Goal: Task Accomplishment & Management: Use online tool/utility

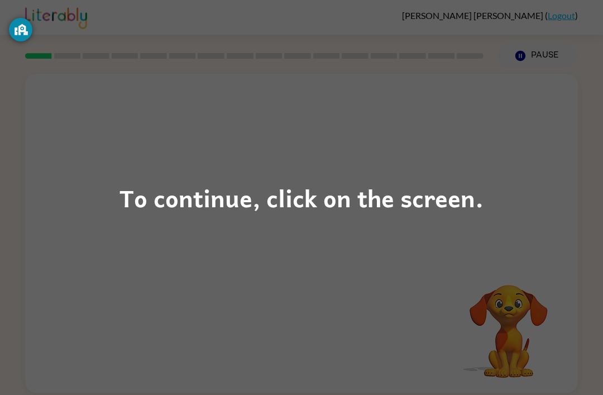
click at [287, 187] on div "To continue, click on the screen." at bounding box center [302, 198] width 364 height 38
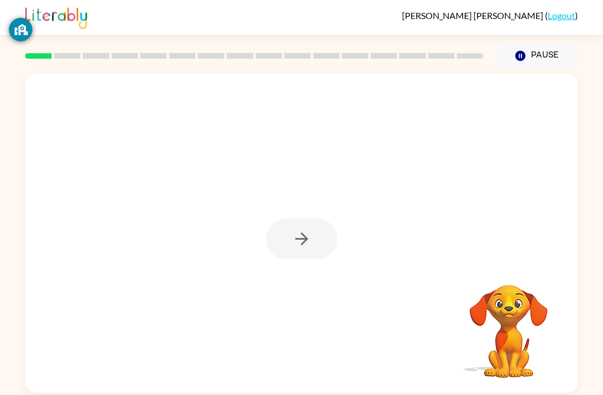
click at [286, 262] on div at bounding box center [301, 233] width 553 height 319
click at [304, 242] on icon "button" at bounding box center [302, 239] width 20 height 20
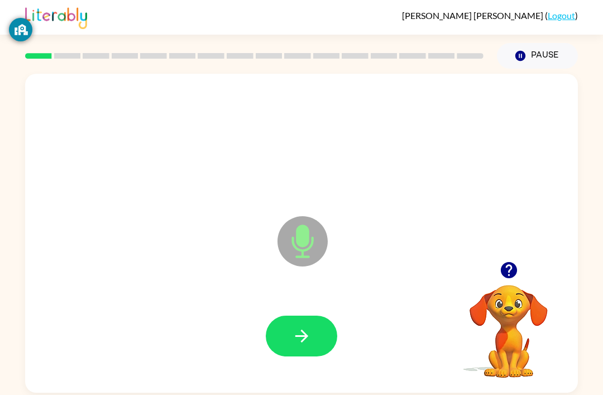
click at [300, 334] on icon "button" at bounding box center [302, 336] width 20 height 20
click at [322, 333] on button "button" at bounding box center [302, 336] width 72 height 41
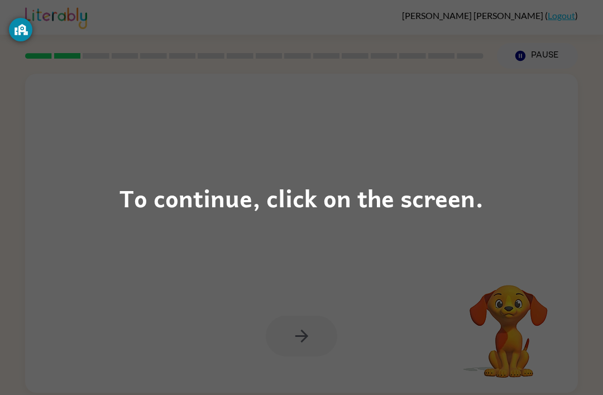
click at [370, 211] on div "To continue, click on the screen." at bounding box center [302, 198] width 364 height 38
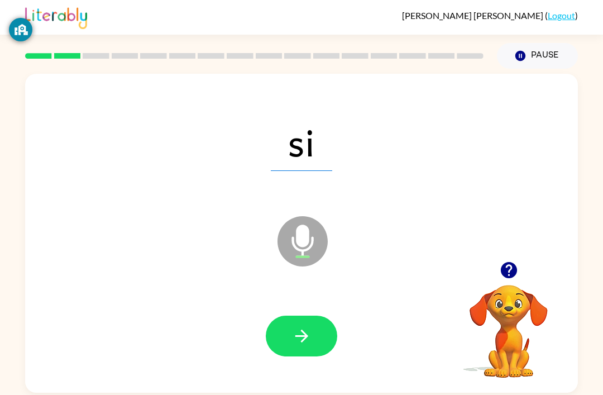
click at [332, 347] on button "button" at bounding box center [302, 336] width 72 height 41
click at [304, 335] on icon "button" at bounding box center [301, 336] width 13 height 13
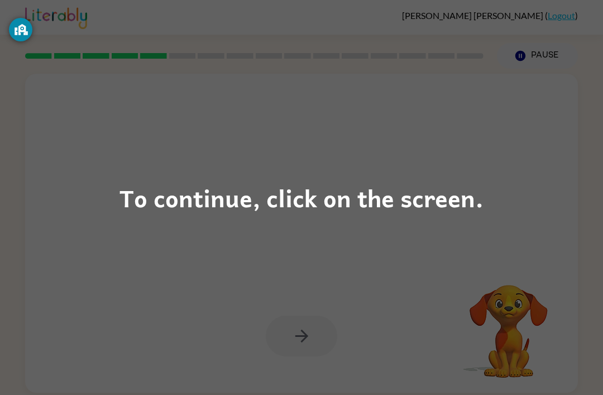
click at [336, 176] on div "To continue, click on the screen." at bounding box center [301, 197] width 603 height 395
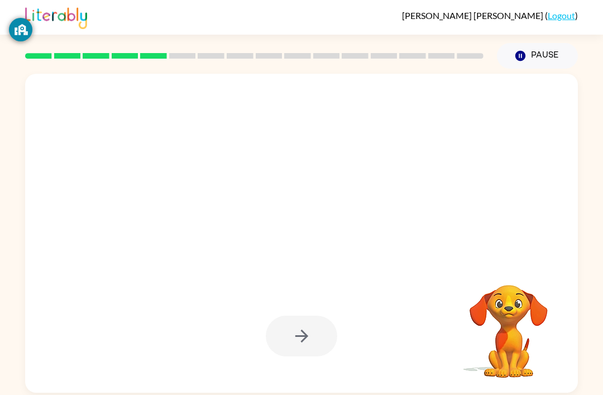
click at [317, 208] on div at bounding box center [274, 213] width 477 height 40
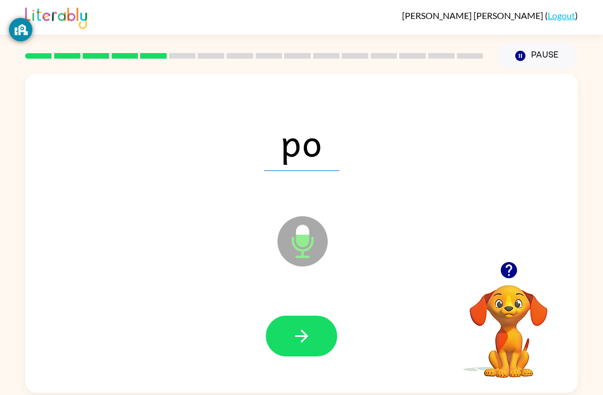
click at [407, 361] on div at bounding box center [301, 337] width 531 height 92
click at [319, 326] on button "button" at bounding box center [302, 336] width 72 height 41
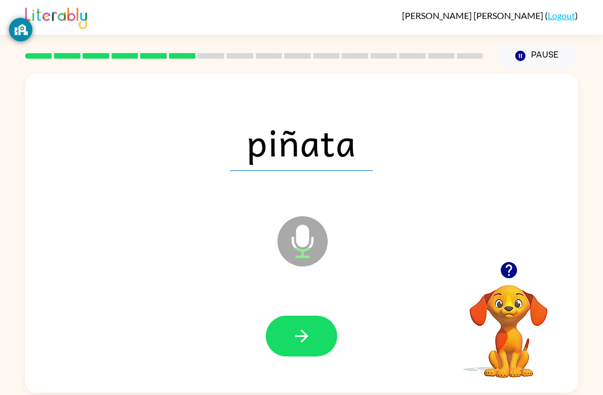
click at [322, 340] on button "button" at bounding box center [302, 336] width 72 height 41
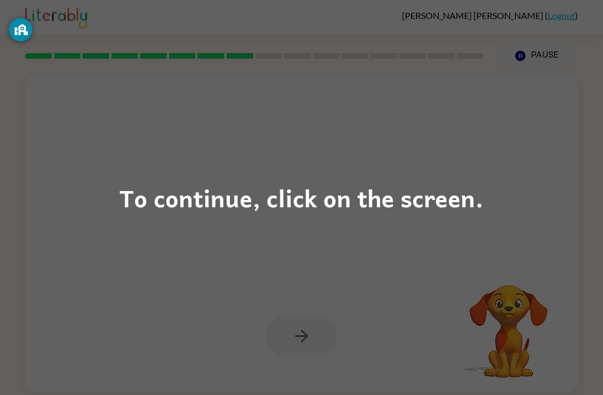
click at [412, 200] on div "To continue, click on the screen." at bounding box center [302, 198] width 364 height 38
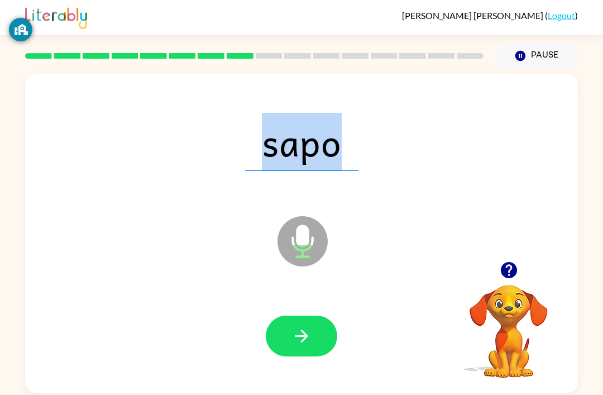
click at [311, 330] on icon "button" at bounding box center [302, 336] width 20 height 20
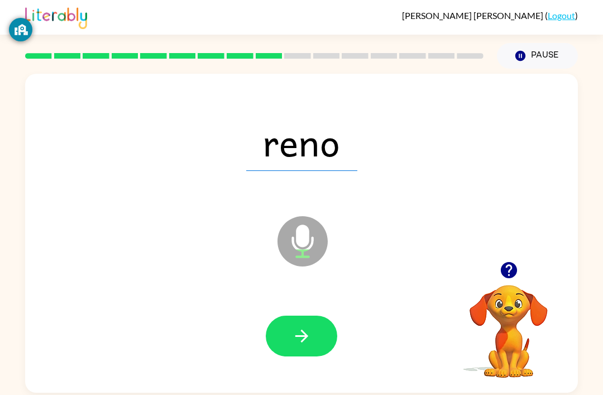
click at [328, 348] on button "button" at bounding box center [302, 336] width 72 height 41
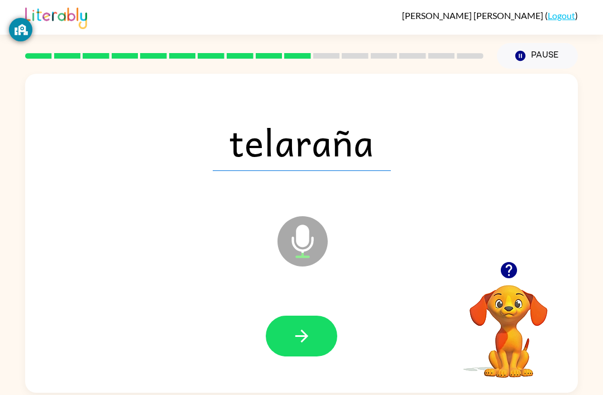
click at [331, 335] on button "button" at bounding box center [302, 336] width 72 height 41
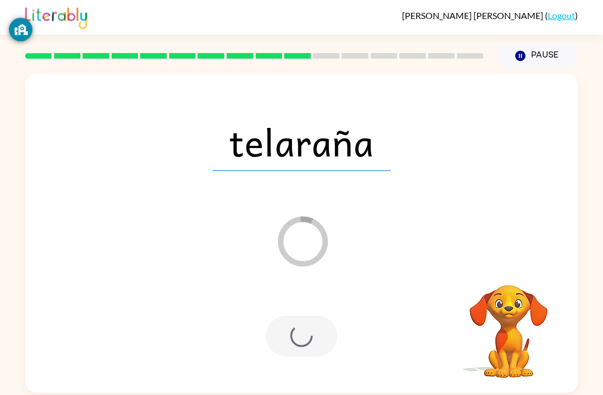
click at [323, 372] on div at bounding box center [301, 337] width 531 height 92
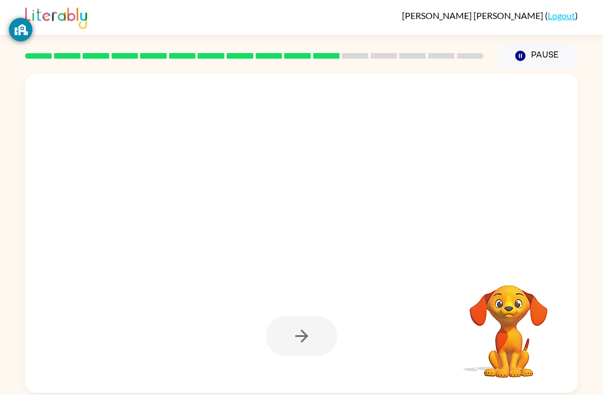
scroll to position [36, 0]
click at [319, 316] on div at bounding box center [302, 336] width 72 height 41
click at [320, 316] on div at bounding box center [302, 336] width 72 height 41
click at [321, 316] on button "button" at bounding box center [302, 336] width 72 height 41
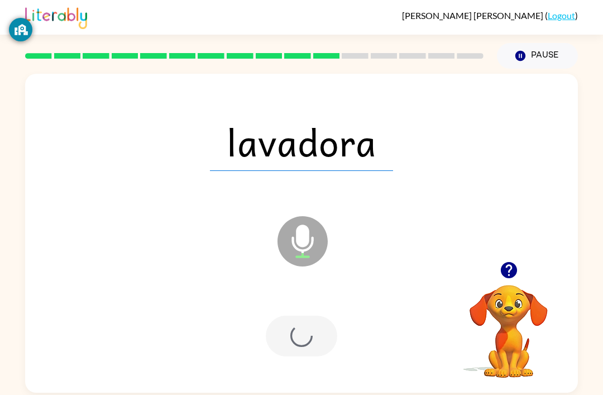
click at [320, 316] on div at bounding box center [302, 336] width 72 height 41
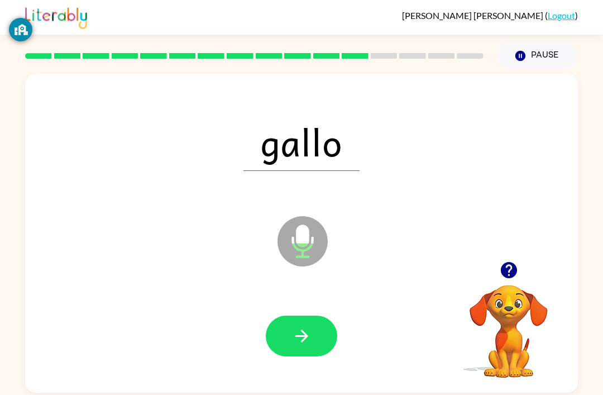
click at [343, 291] on div at bounding box center [301, 337] width 531 height 92
click at [328, 319] on button "button" at bounding box center [302, 336] width 72 height 41
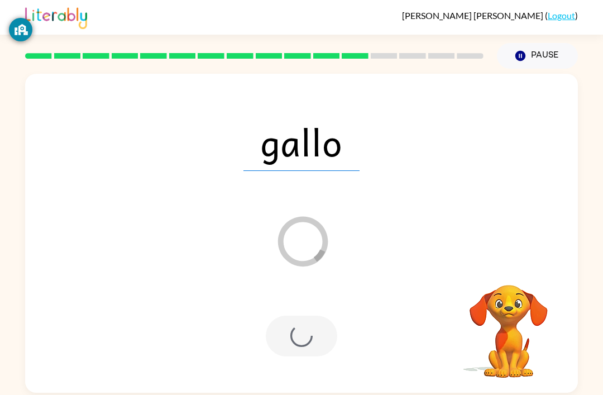
click at [313, 317] on div at bounding box center [302, 336] width 72 height 41
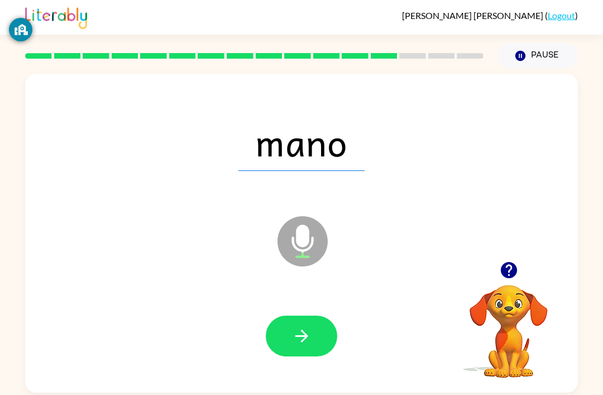
click at [304, 336] on icon "button" at bounding box center [302, 336] width 20 height 20
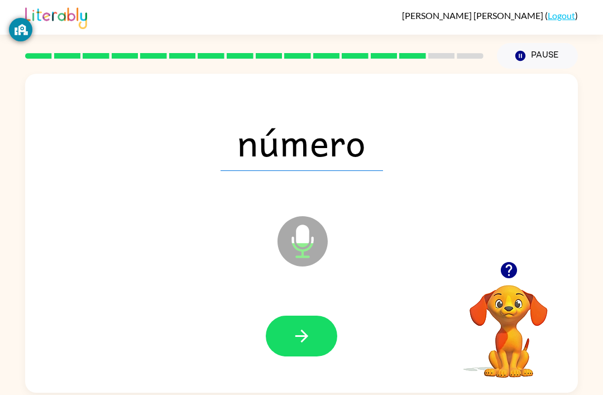
click at [525, 54] on icon "button" at bounding box center [521, 56] width 10 height 10
click at [315, 347] on button "button" at bounding box center [302, 336] width 72 height 41
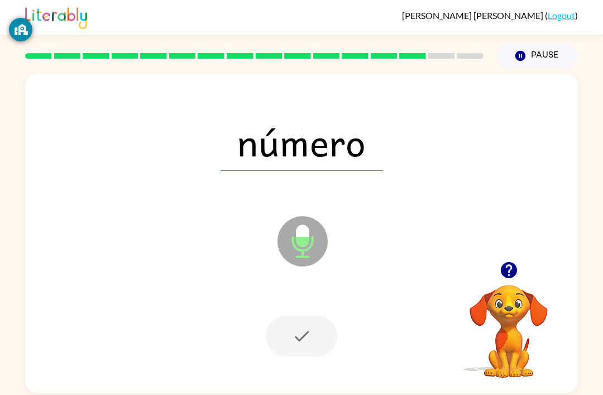
click at [523, 63] on button "Pause Pause" at bounding box center [537, 56] width 81 height 26
